Goal: Task Accomplishment & Management: Manage account settings

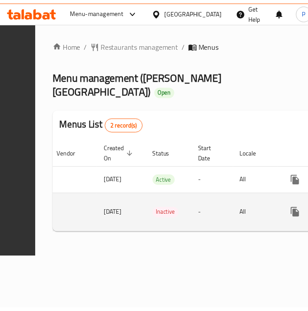
scroll to position [0, 241]
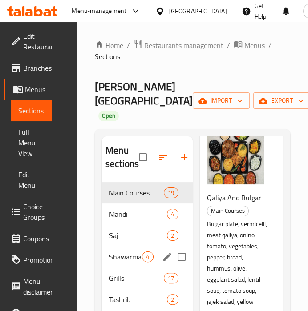
scroll to position [73, 0]
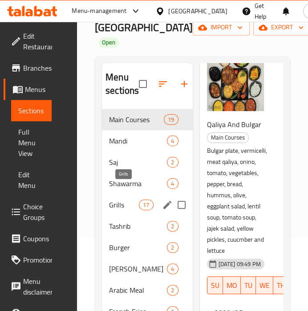
drag, startPoint x: 132, startPoint y: 191, endPoint x: 189, endPoint y: 167, distance: 61.4
click at [132, 200] on span "Grills" at bounding box center [124, 205] width 30 height 11
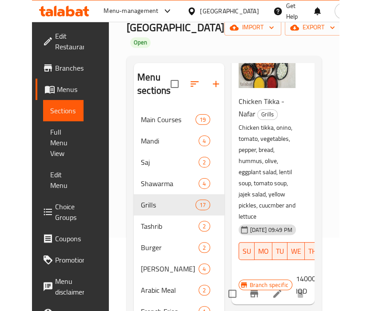
scroll to position [82, 0]
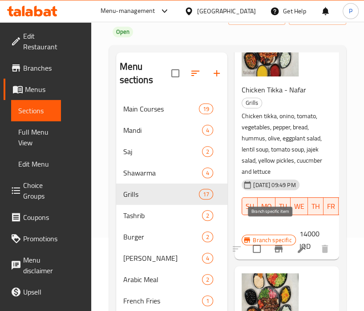
click at [273, 244] on icon "Branch-specific-item" at bounding box center [278, 249] width 11 height 11
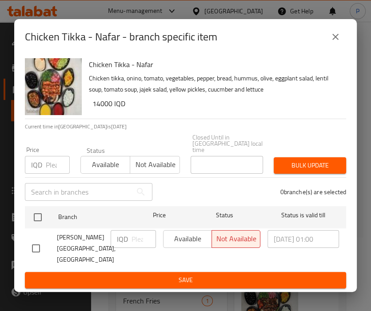
click at [31, 244] on input "checkbox" at bounding box center [36, 248] width 19 height 19
checkbox input "true"
click at [131, 242] on div "IQD ​" at bounding box center [133, 239] width 45 height 18
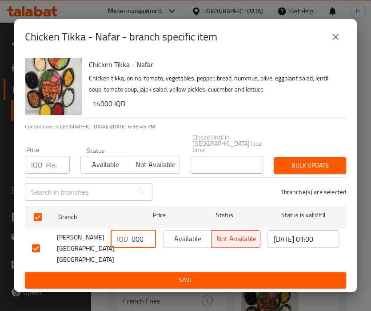
type input "12000"
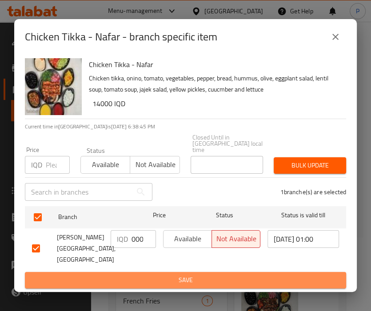
click at [170, 276] on span "Save" at bounding box center [185, 280] width 307 height 11
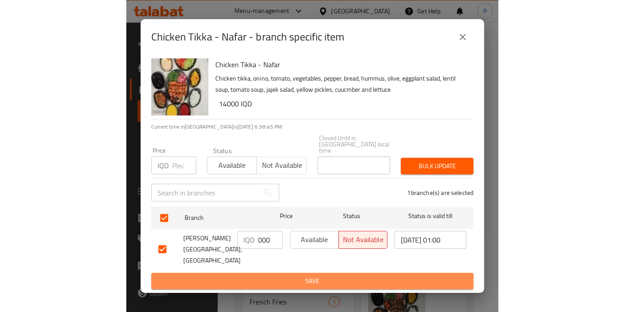
scroll to position [0, 0]
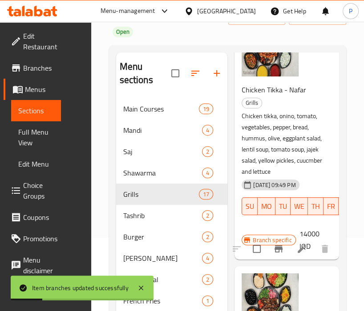
click at [308, 228] on h6 "14000 IQD" at bounding box center [315, 240] width 33 height 25
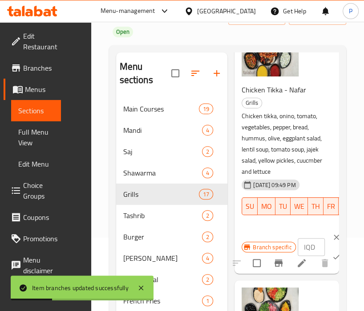
click at [305, 242] on p "IQD" at bounding box center [309, 247] width 11 height 11
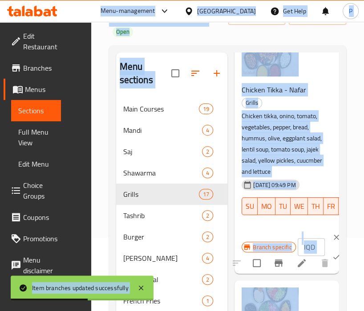
click at [306, 242] on p "IQD" at bounding box center [309, 247] width 11 height 11
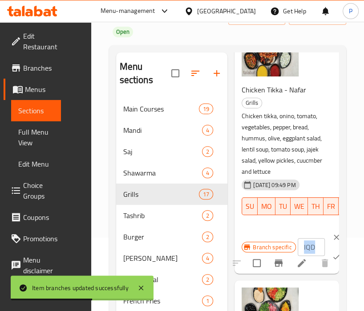
click at [306, 242] on p "IQD" at bounding box center [309, 247] width 11 height 11
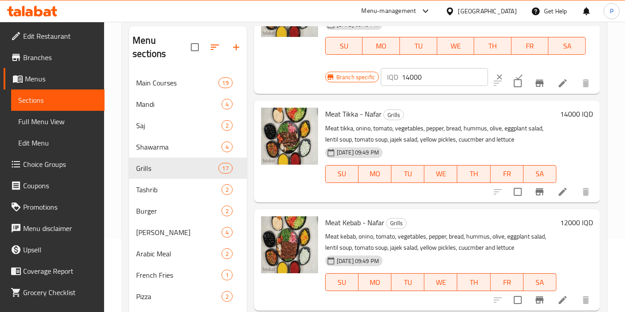
click at [315, 122] on div "14000 IQD" at bounding box center [574, 151] width 36 height 87
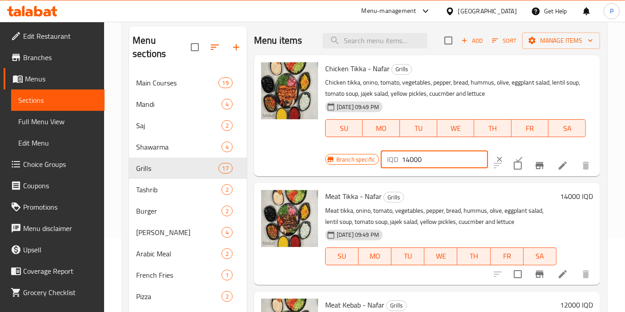
click at [315, 159] on input "14000" at bounding box center [445, 159] width 86 height 18
type input "12000"
click at [315, 156] on input "checkbox" at bounding box center [517, 165] width 19 height 19
click at [315, 166] on input "checkbox" at bounding box center [517, 165] width 19 height 19
click at [315, 156] on input "checkbox" at bounding box center [517, 165] width 19 height 19
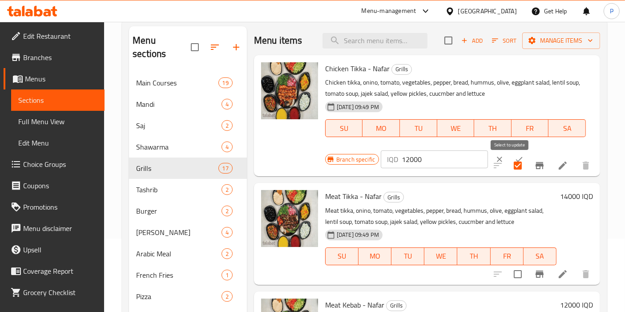
click at [315, 162] on input "checkbox" at bounding box center [517, 165] width 19 height 19
checkbox input "false"
click at [315, 148] on div "Chicken Tikka - Nafar Grills Chicken tikka, onino, tomato, vegetables, pepper, …" at bounding box center [459, 116] width 275 height 114
click at [315, 159] on input "12000" at bounding box center [445, 159] width 86 height 18
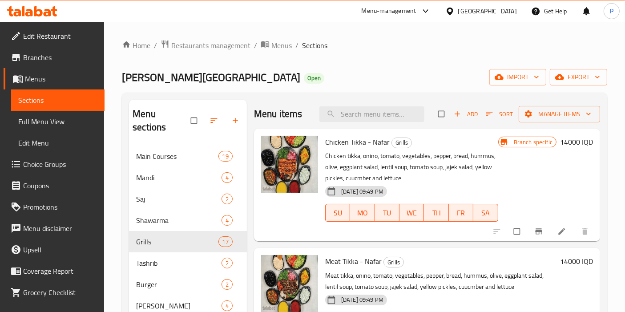
click at [560, 146] on h6 "14000 IQD" at bounding box center [576, 142] width 33 height 12
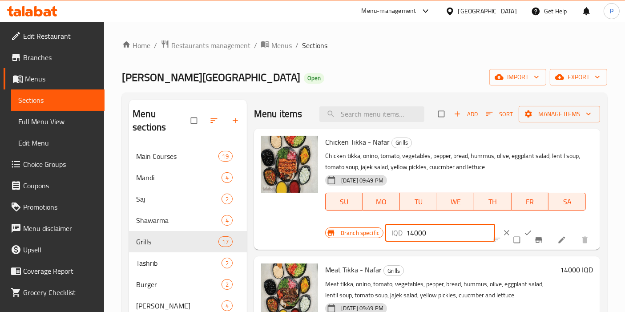
click at [410, 237] on input "14000" at bounding box center [450, 233] width 89 height 18
type input "12000"
click at [523, 230] on icon "ok" at bounding box center [527, 232] width 9 height 9
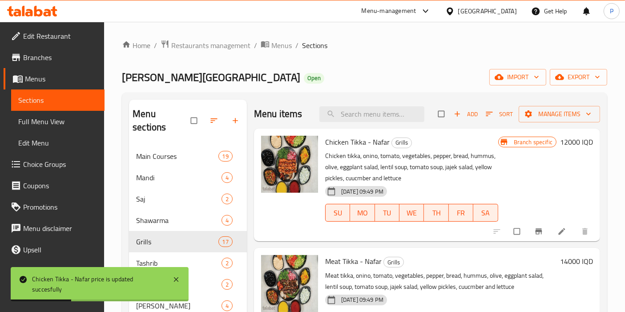
click at [534, 232] on icon "Branch-specific-item" at bounding box center [538, 231] width 9 height 9
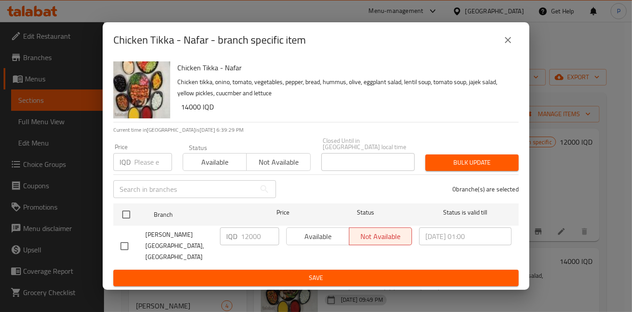
click at [503, 45] on icon "close" at bounding box center [508, 40] width 11 height 11
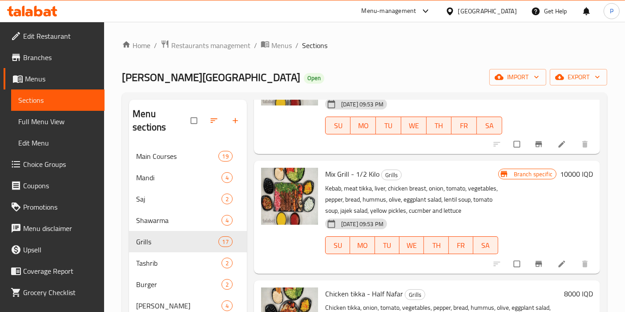
scroll to position [856, 0]
drag, startPoint x: 551, startPoint y: 187, endPoint x: 562, endPoint y: 185, distance: 11.7
click at [562, 180] on div "Branch specific 10000 IQD" at bounding box center [545, 173] width 95 height 12
click at [562, 180] on h6 "10000 IQD" at bounding box center [576, 173] width 33 height 12
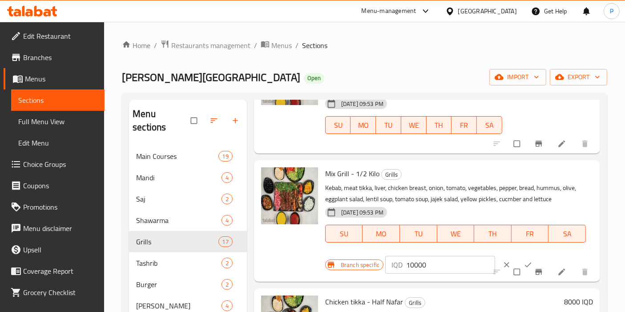
scroll to position [876, 0]
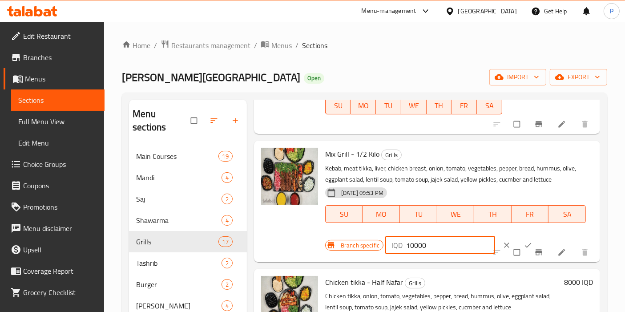
drag, startPoint x: 412, startPoint y: 258, endPoint x: 408, endPoint y: 259, distance: 4.5
click at [408, 254] on input "10000" at bounding box center [450, 245] width 89 height 18
type input "18000"
click at [417, 273] on div "Menu items Add Sort Manage items Chicken Tikka - Nafar Grills Chicken tikka, on…" at bounding box center [423, 263] width 353 height 327
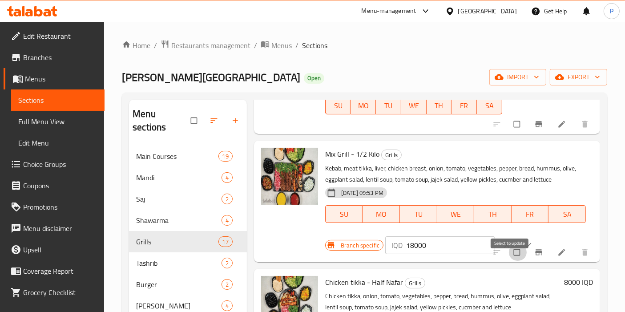
click at [517, 256] on input "checkbox" at bounding box center [517, 252] width 19 height 17
click at [518, 247] on button "ok" at bounding box center [528, 245] width 21 height 20
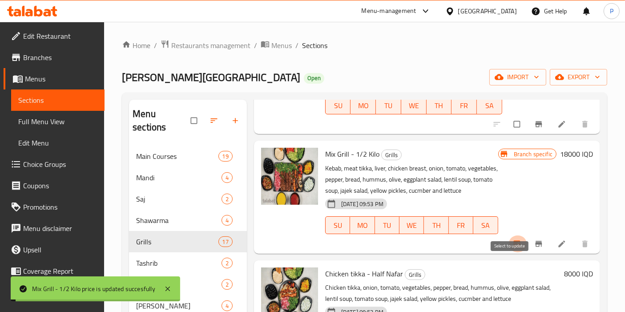
click at [510, 252] on input "checkbox" at bounding box center [517, 243] width 19 height 17
checkbox input "false"
click at [535, 246] on icon "Branch-specific-item" at bounding box center [538, 244] width 7 height 6
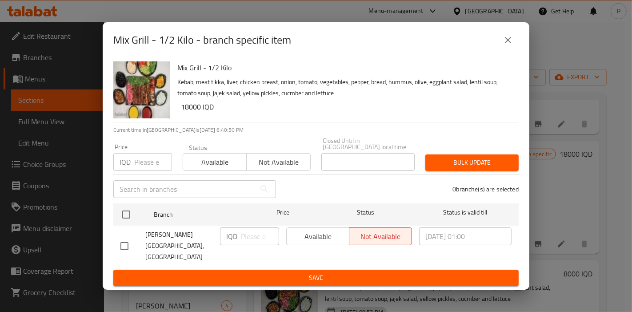
click at [125, 241] on input "checkbox" at bounding box center [124, 246] width 19 height 19
checkbox input "true"
click at [253, 244] on input "number" at bounding box center [260, 236] width 38 height 18
type input "18000"
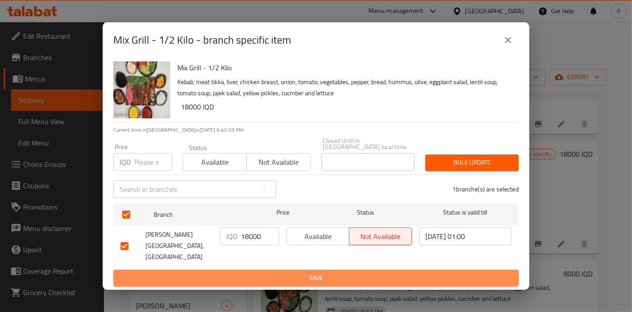
click at [286, 272] on span "Save" at bounding box center [316, 277] width 391 height 11
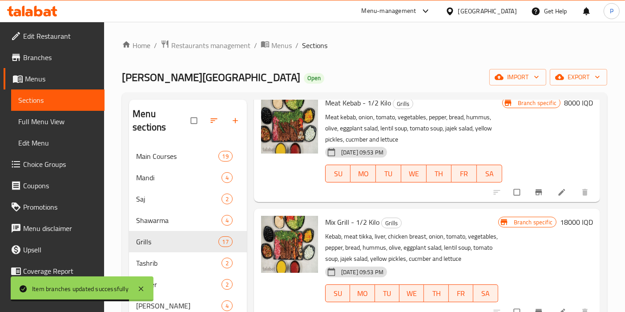
scroll to position [807, 0]
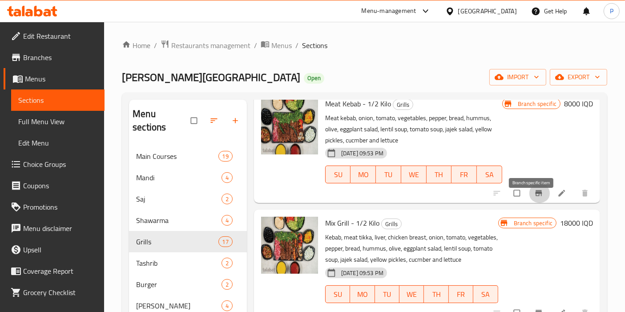
click at [535, 196] on icon "Branch-specific-item" at bounding box center [538, 193] width 7 height 6
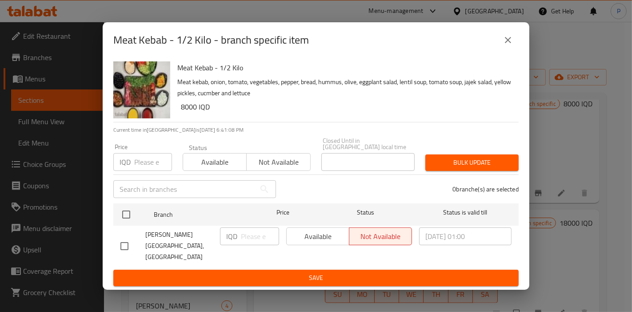
click at [122, 243] on input "checkbox" at bounding box center [124, 246] width 19 height 19
checkbox input "true"
click at [257, 243] on input "number" at bounding box center [260, 236] width 38 height 18
type input "8000"
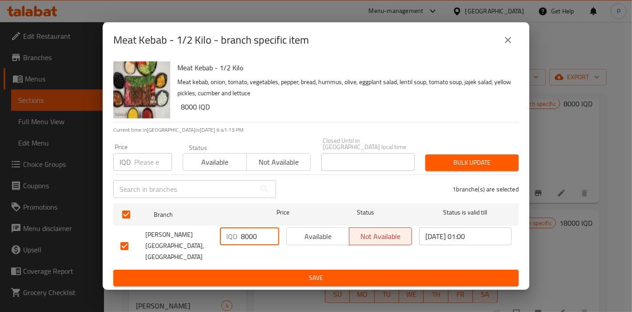
click at [300, 272] on span "Save" at bounding box center [316, 277] width 391 height 11
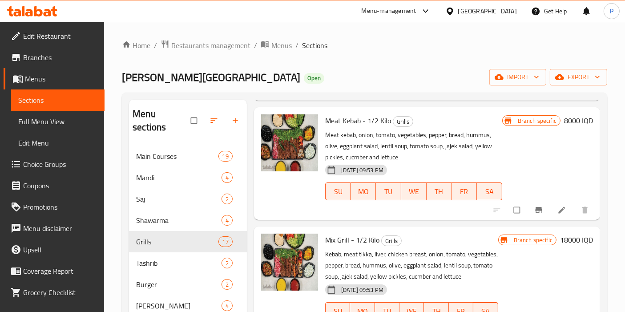
scroll to position [790, 0]
click at [564, 127] on h6 "8000 IQD" at bounding box center [578, 120] width 29 height 12
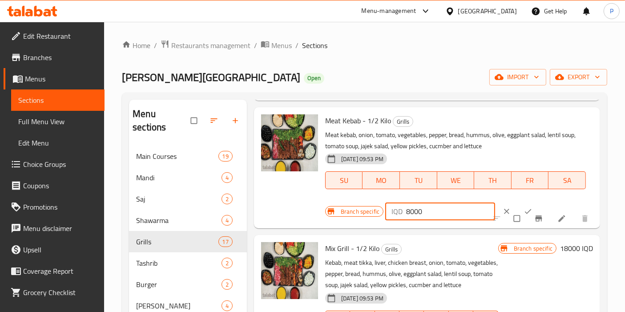
click at [406, 220] on input "8000" at bounding box center [450, 211] width 89 height 18
type input "18000"
click at [513, 224] on input "checkbox" at bounding box center [517, 218] width 19 height 17
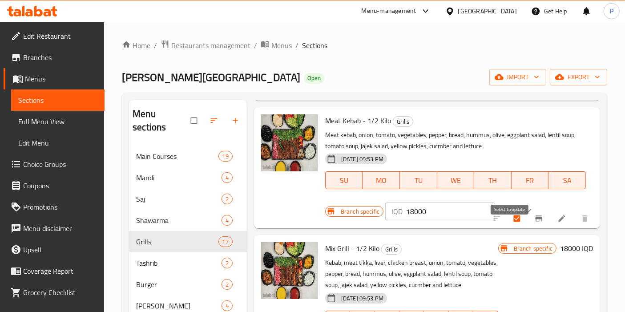
click at [514, 223] on input "checkbox" at bounding box center [517, 218] width 19 height 17
click at [517, 221] on input "checkbox" at bounding box center [517, 218] width 19 height 17
click at [523, 216] on icon "ok" at bounding box center [527, 211] width 9 height 9
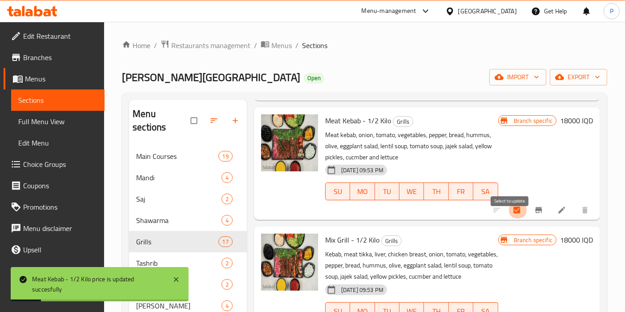
click at [509, 218] on input "checkbox" at bounding box center [517, 209] width 19 height 17
checkbox input "false"
click at [531, 212] on button "Branch-specific-item" at bounding box center [539, 210] width 21 height 20
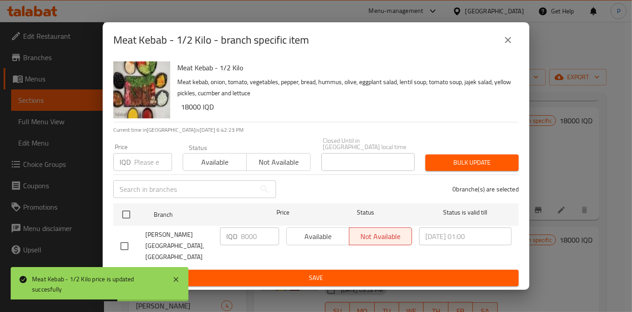
click at [125, 240] on input "checkbox" at bounding box center [124, 246] width 19 height 19
checkbox input "true"
click at [238, 245] on div "IQD 8000 ​" at bounding box center [249, 236] width 59 height 18
click at [242, 241] on input "8000" at bounding box center [260, 236] width 38 height 18
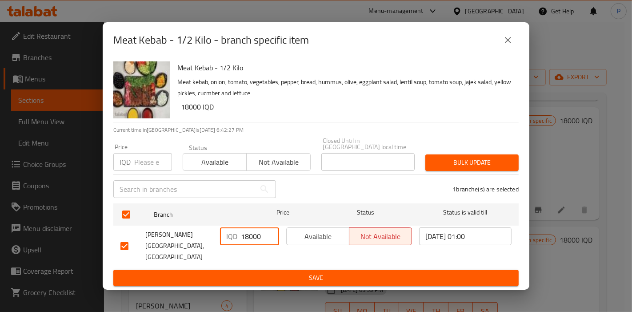
type input "18000"
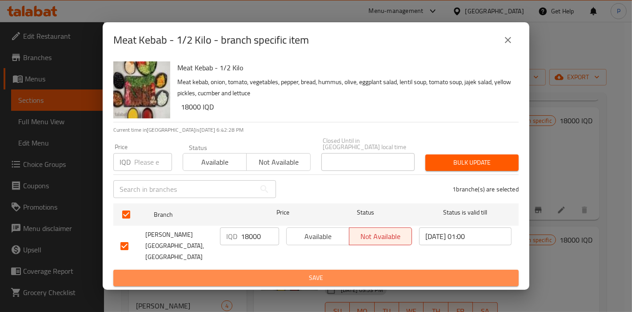
click at [278, 272] on span "Save" at bounding box center [316, 277] width 391 height 11
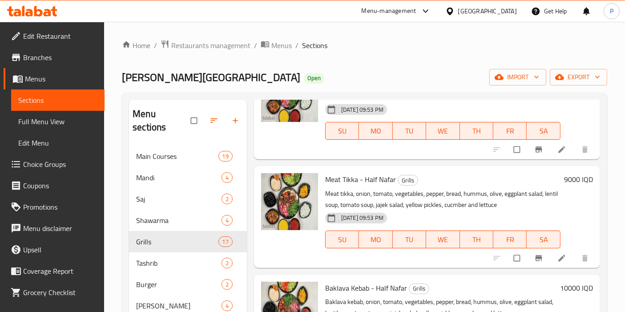
scroll to position [1089, 0]
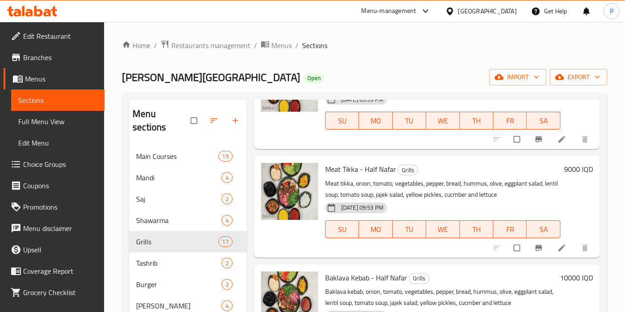
click at [564, 175] on h6 "9000 IQD" at bounding box center [578, 169] width 29 height 12
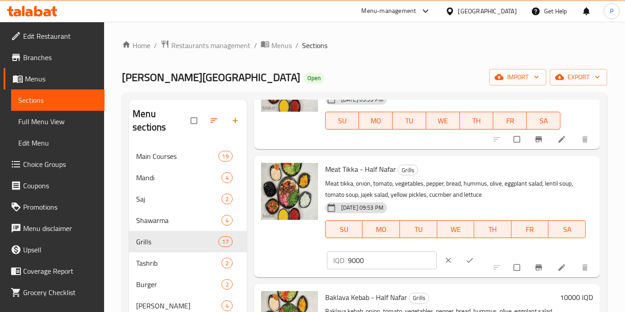
scroll to position [1118, 0]
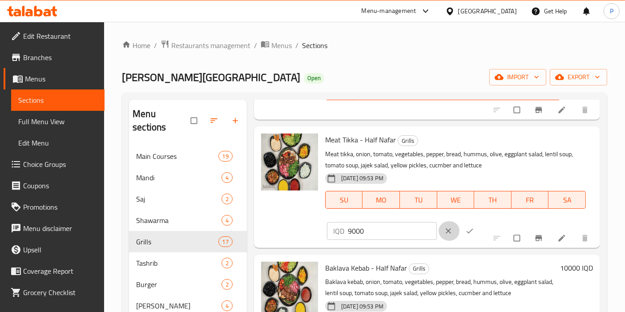
click at [438, 241] on button "clear" at bounding box center [448, 231] width 21 height 20
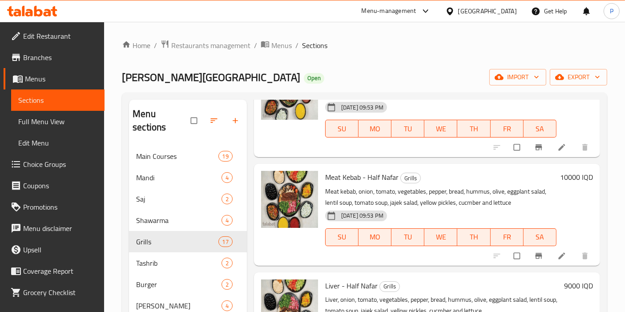
scroll to position [1298, 0]
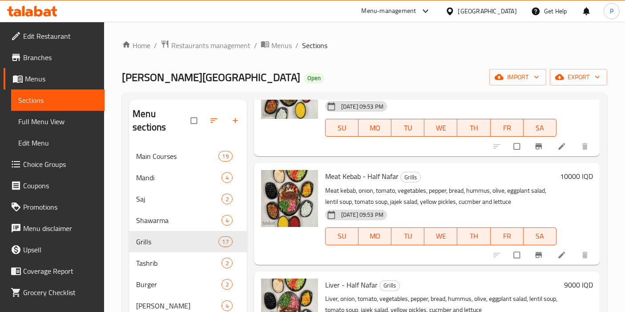
click at [560, 182] on h6 "10000 IQD" at bounding box center [576, 176] width 33 height 12
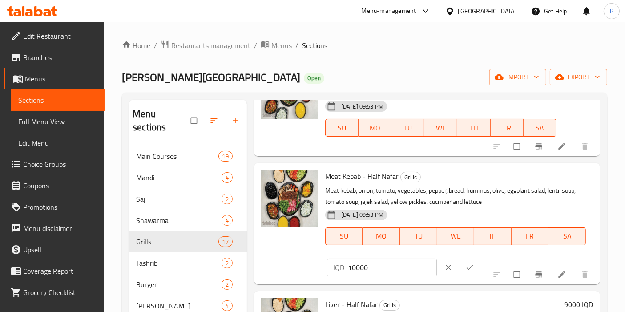
scroll to position [1309, 0]
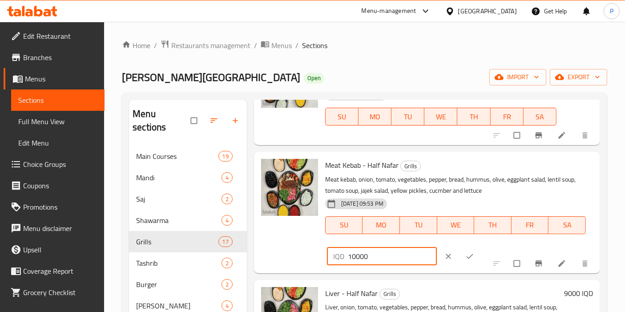
drag, startPoint x: 356, startPoint y: 277, endPoint x: 331, endPoint y: 277, distance: 25.4
click at [331, 265] on div "IQD 10000 ​" at bounding box center [382, 256] width 110 height 18
type input "8000"
click at [465, 261] on span "ok" at bounding box center [470, 256] width 11 height 9
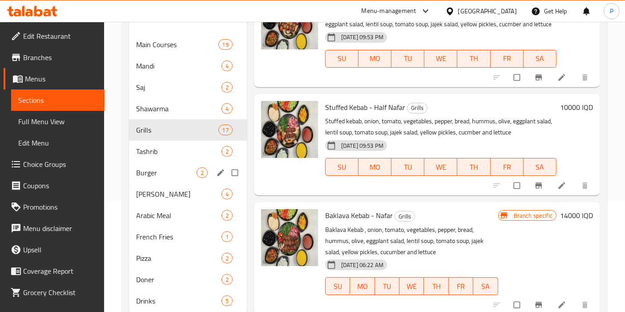
scroll to position [71, 0]
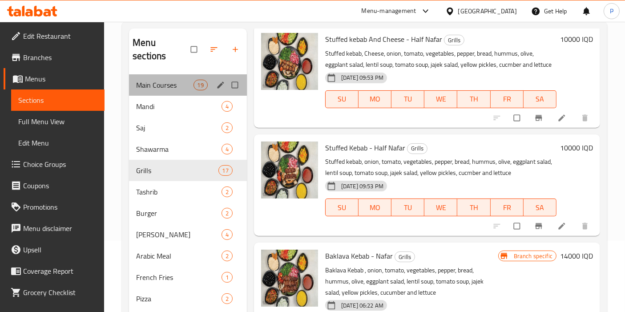
click at [169, 77] on div "Main Courses 19" at bounding box center [188, 84] width 118 height 21
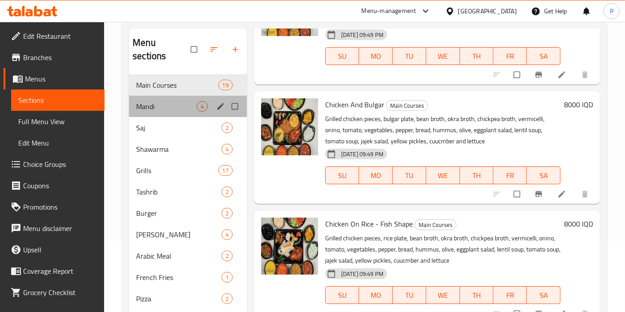
click at [169, 96] on div "Mandi 4" at bounding box center [188, 106] width 118 height 21
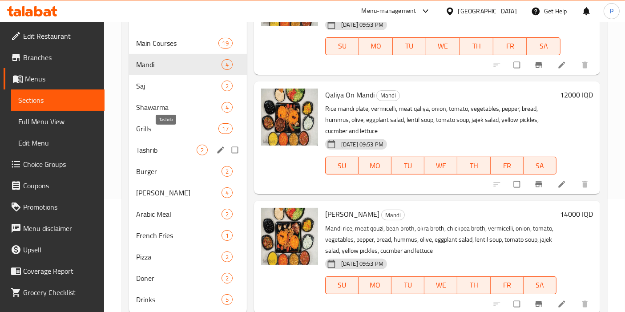
scroll to position [75, 0]
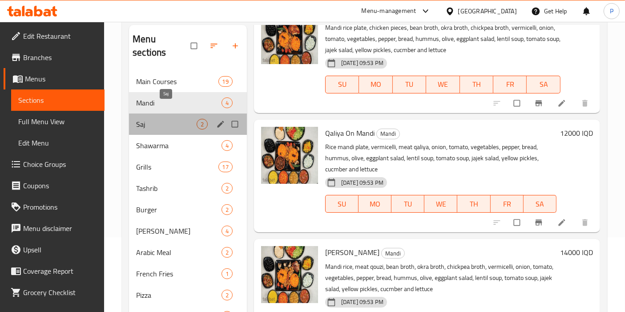
click at [160, 119] on span "Saj" at bounding box center [166, 124] width 60 height 11
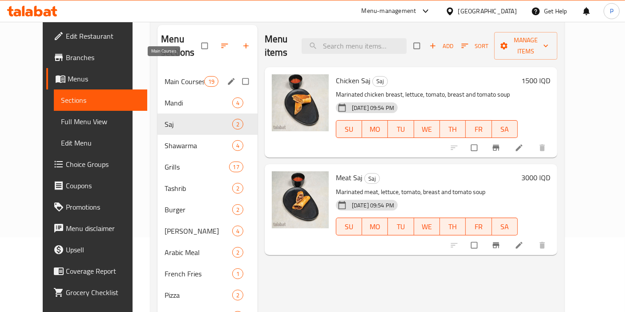
click at [174, 76] on span "Main Courses" at bounding box center [184, 81] width 39 height 11
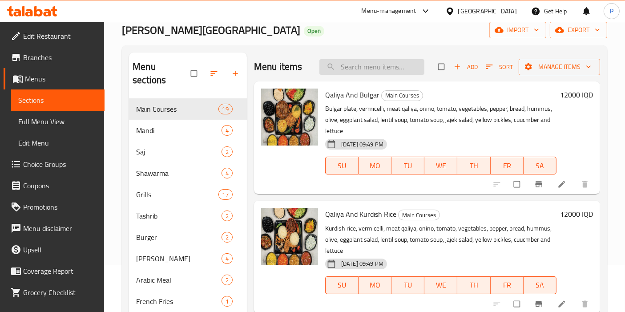
click at [356, 67] on input "search" at bounding box center [371, 67] width 105 height 16
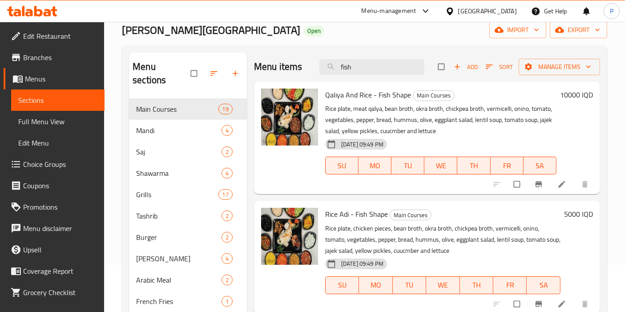
type input "fish"
click at [563, 96] on h6 "10000 IQD" at bounding box center [576, 94] width 33 height 12
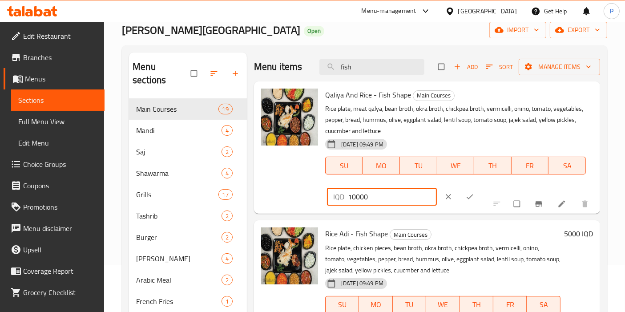
click at [351, 198] on input "10000" at bounding box center [392, 197] width 89 height 18
type input "12000"
click at [465, 192] on icon "ok" at bounding box center [469, 196] width 9 height 9
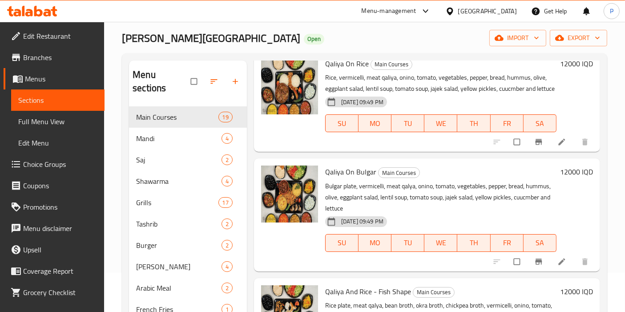
scroll to position [278, 0]
click at [562, 177] on h6 "12000 IQD" at bounding box center [576, 171] width 33 height 12
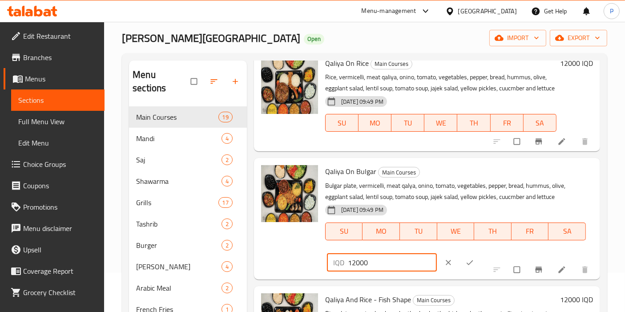
click at [350, 271] on input "12000" at bounding box center [392, 262] width 89 height 18
type input "10000"
click at [465, 267] on icon "ok" at bounding box center [469, 262] width 9 height 9
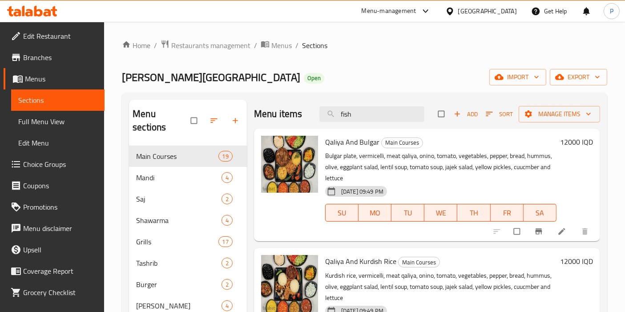
scroll to position [25, 0]
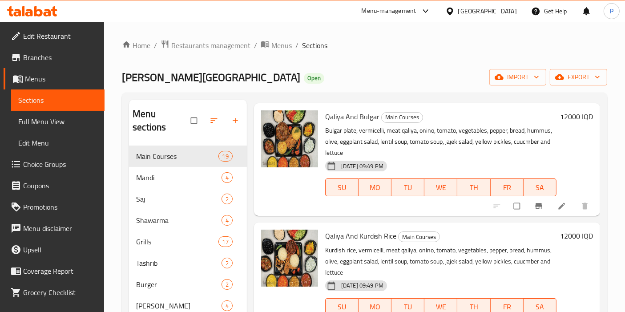
click at [358, 72] on div "[PERSON_NAME] Palace Open import export" at bounding box center [364, 77] width 485 height 16
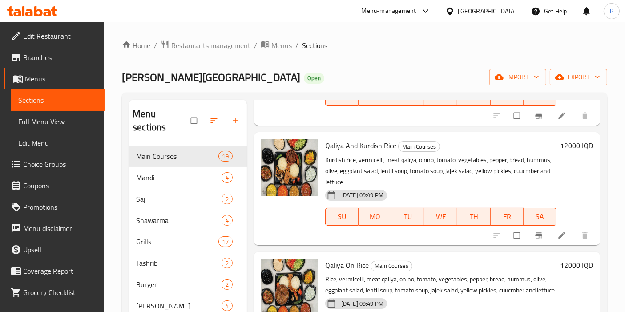
scroll to position [153, 0]
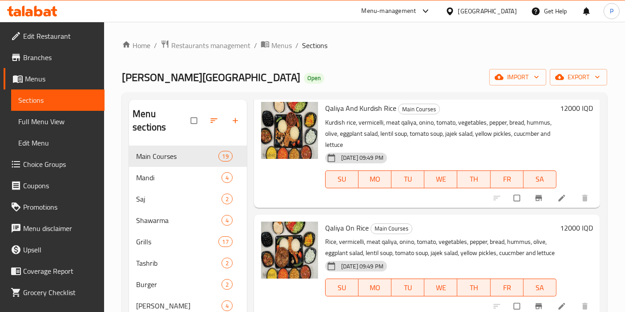
click at [560, 225] on h6 "12000 IQD" at bounding box center [576, 227] width 33 height 12
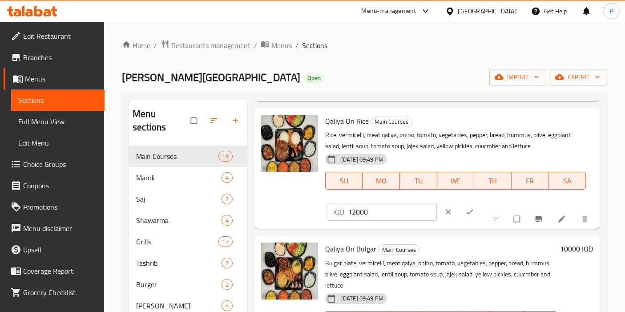
scroll to position [261, 0]
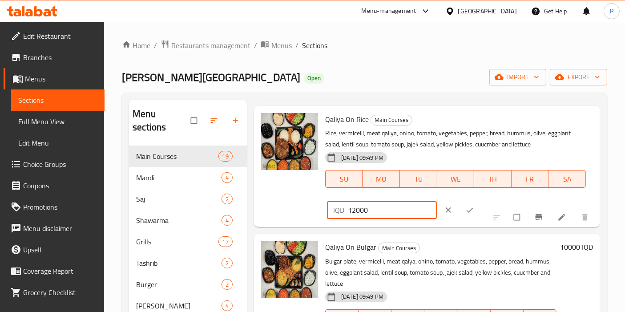
click at [352, 211] on input "12000" at bounding box center [392, 210] width 89 height 18
type input "10000"
click at [465, 211] on icon "ok" at bounding box center [469, 209] width 9 height 9
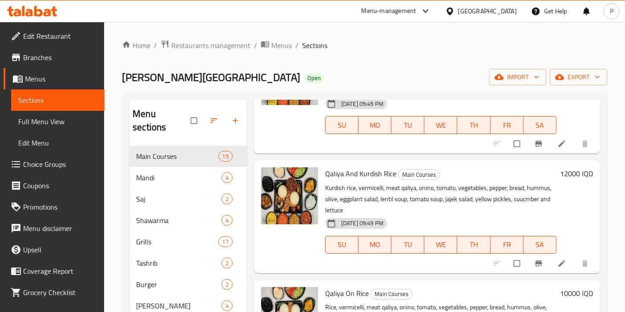
scroll to position [0, 0]
